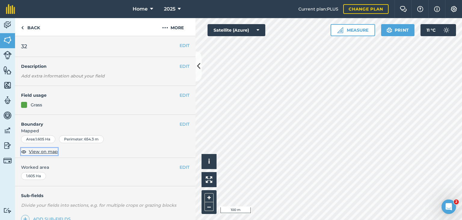
click at [45, 151] on span "View on map" at bounding box center [43, 151] width 29 height 7
click at [355, 30] on button "Measure" at bounding box center [353, 30] width 45 height 12
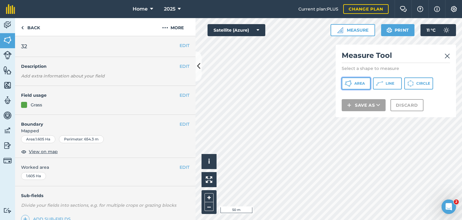
click at [358, 83] on span "Area" at bounding box center [359, 83] width 11 height 5
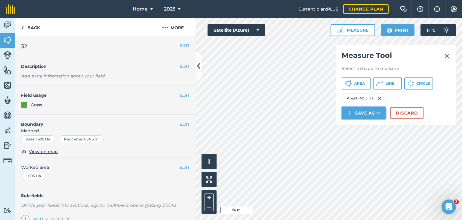
click at [369, 113] on button "Save as" at bounding box center [364, 113] width 44 height 12
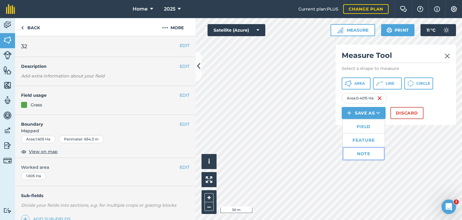
click at [361, 153] on link "Note" at bounding box center [364, 153] width 42 height 13
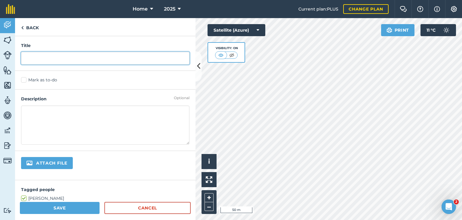
click at [30, 57] on input "text" at bounding box center [105, 58] width 168 height 13
type input "10/8 pm"
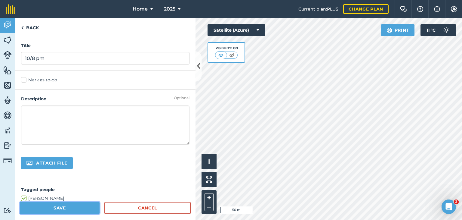
click at [57, 206] on button "Save" at bounding box center [60, 208] width 80 height 12
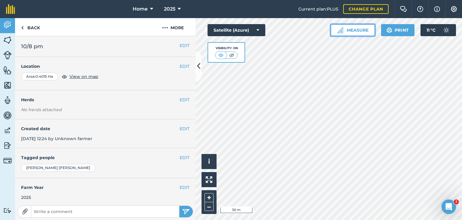
click at [355, 33] on button "Measure" at bounding box center [353, 30] width 45 height 12
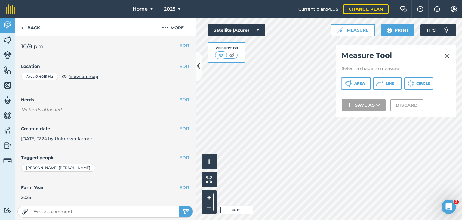
click at [357, 81] on span "Area" at bounding box center [359, 83] width 11 height 5
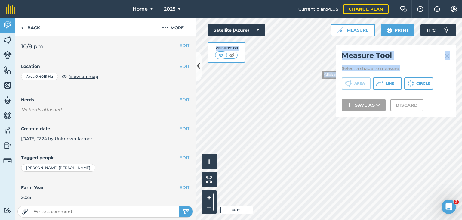
click at [317, 74] on div "Click to start drawing i © 2025 TomTom, Microsoft 50 m + – Satellite (Azure) Vi…" at bounding box center [329, 119] width 267 height 202
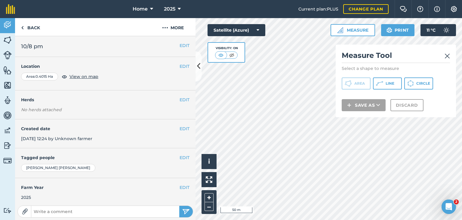
click at [443, 98] on div "Measure Tool Select a shape to measure Area Line Circle Save as Discard" at bounding box center [396, 81] width 120 height 72
click at [340, 92] on div "Measure Tool Select a shape to measure Area Line Circle Save as Discard" at bounding box center [396, 81] width 120 height 72
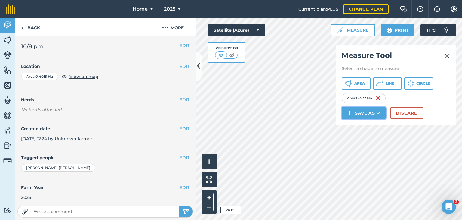
click at [364, 112] on button "Save as" at bounding box center [364, 113] width 44 height 12
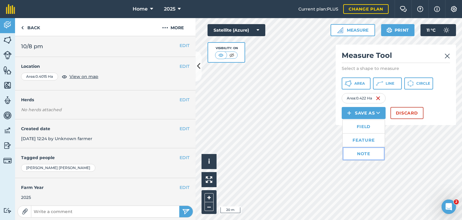
click at [359, 154] on link "Note" at bounding box center [364, 153] width 42 height 13
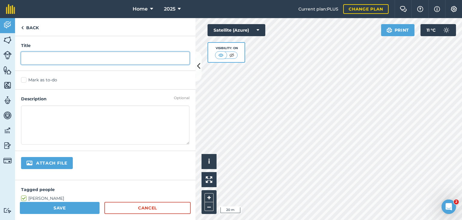
click at [36, 56] on input "text" at bounding box center [105, 58] width 168 height 13
type input "11/8 am"
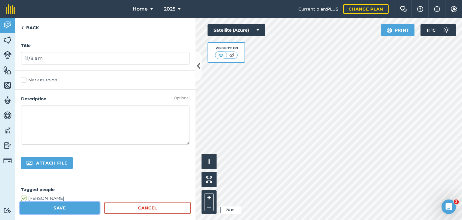
click at [64, 207] on button "Save" at bounding box center [60, 208] width 80 height 12
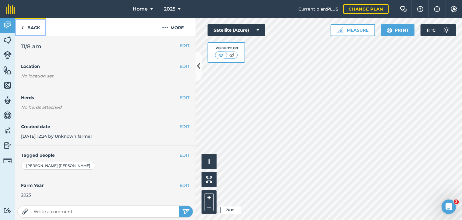
click at [27, 27] on link "Back" at bounding box center [30, 27] width 31 height 18
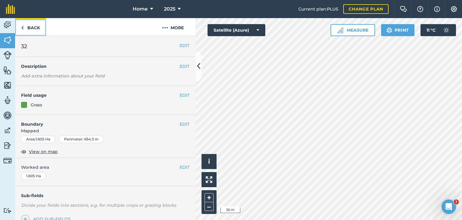
click at [25, 26] on link "Back" at bounding box center [30, 27] width 31 height 18
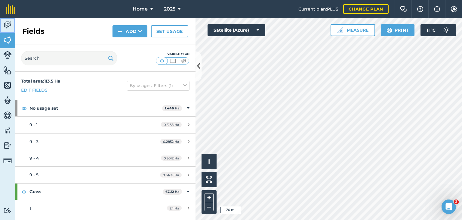
click at [8, 25] on img at bounding box center [7, 24] width 8 height 9
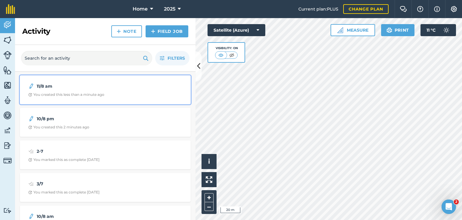
click at [43, 91] on div "11/8 am You created this less than a minute ago" at bounding box center [105, 90] width 164 height 22
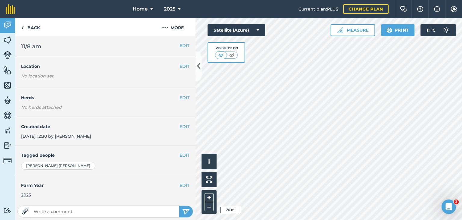
click at [131, 71] on div "Location No location set" at bounding box center [105, 72] width 168 height 19
click at [180, 66] on button "EDIT" at bounding box center [185, 66] width 10 height 7
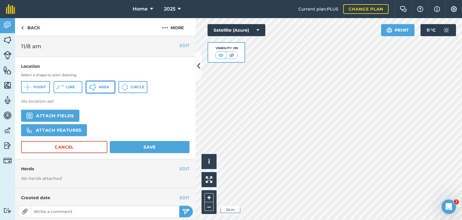
click at [97, 88] on button "Area" at bounding box center [100, 87] width 29 height 12
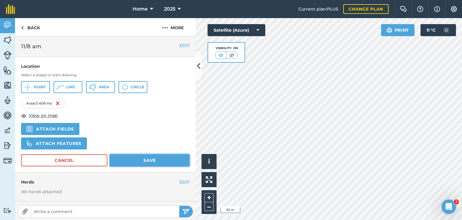
click at [145, 158] on button "Save" at bounding box center [150, 160] width 80 height 12
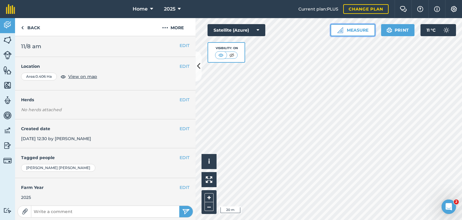
click at [361, 30] on button "Measure" at bounding box center [353, 30] width 45 height 12
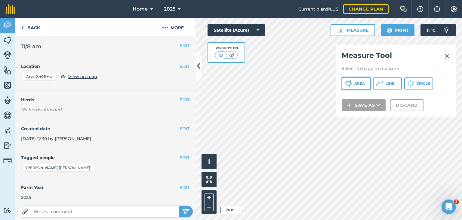
click at [359, 84] on span "Area" at bounding box center [359, 83] width 11 height 5
click at [447, 53] on img at bounding box center [447, 55] width 5 height 7
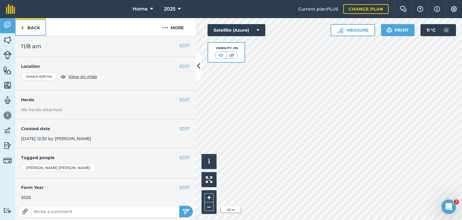
click at [28, 26] on link "Back" at bounding box center [30, 27] width 31 height 18
